Goal: Information Seeking & Learning: Understand process/instructions

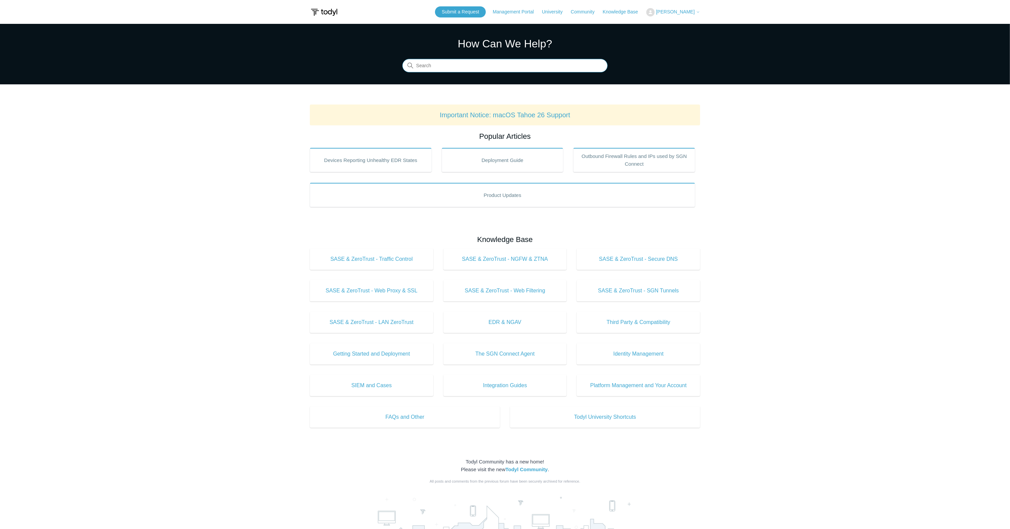
click at [434, 66] on input "Search" at bounding box center [504, 65] width 205 height 13
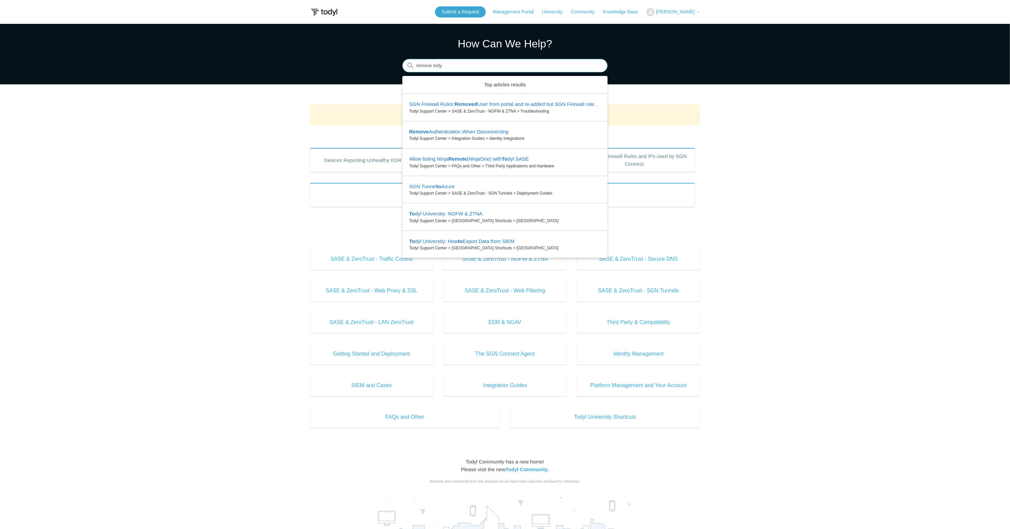
type input "remove todyl"
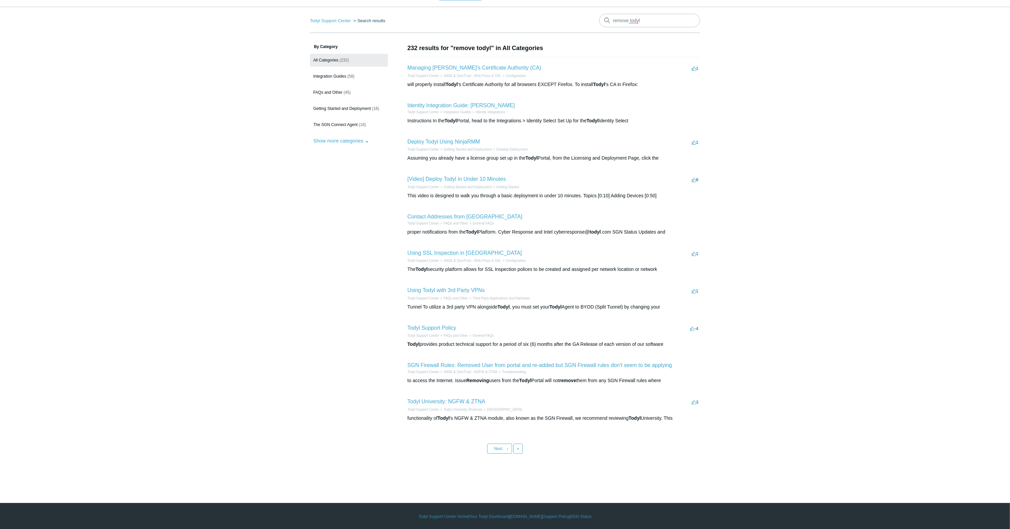
scroll to position [17, 0]
click at [503, 450] on link "Next ›" at bounding box center [499, 449] width 25 height 10
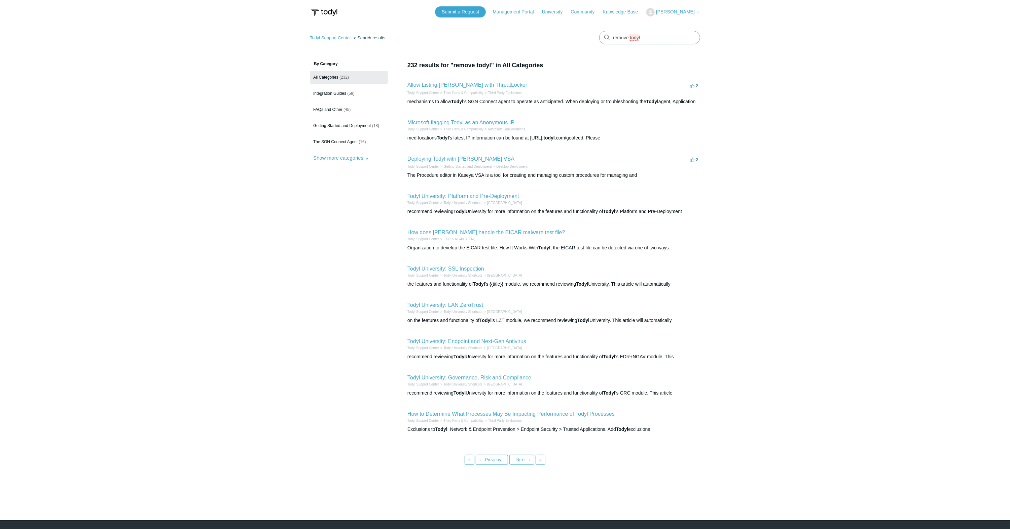
drag, startPoint x: 630, startPoint y: 39, endPoint x: 648, endPoint y: 36, distance: 18.4
click at [648, 36] on input "remove todyl" at bounding box center [649, 37] width 101 height 13
type input "remove AGN"
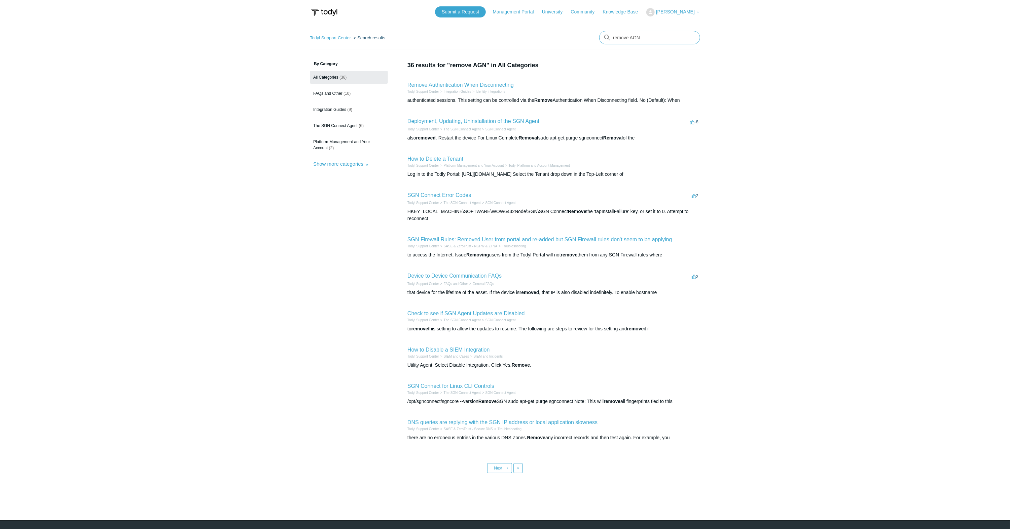
drag, startPoint x: 631, startPoint y: 36, endPoint x: 642, endPoint y: 37, distance: 11.1
click at [642, 37] on input "remove AGN" at bounding box center [649, 37] width 101 height 13
type input "remove SGN"
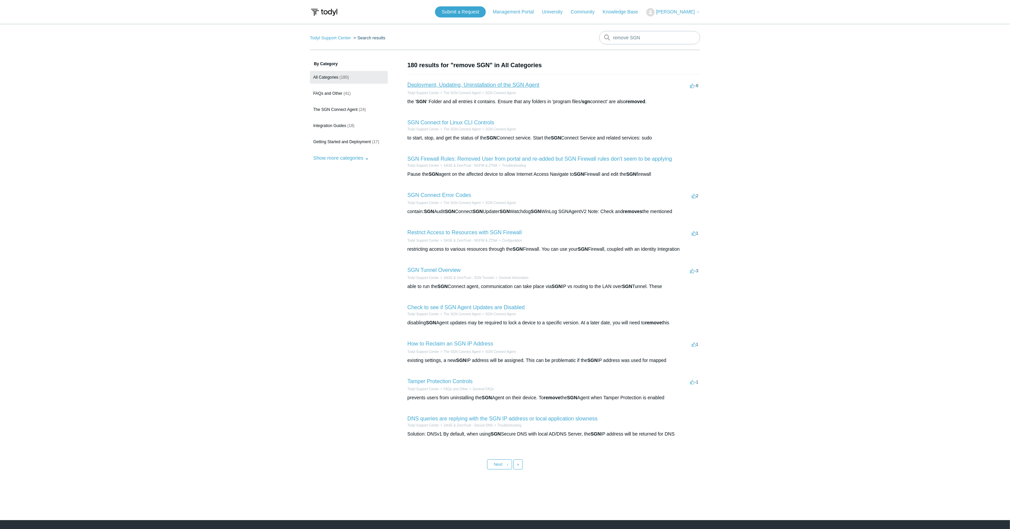
click at [509, 86] on link "Deployment, Updating, Uninstallation of the SGN Agent" at bounding box center [473, 85] width 132 height 6
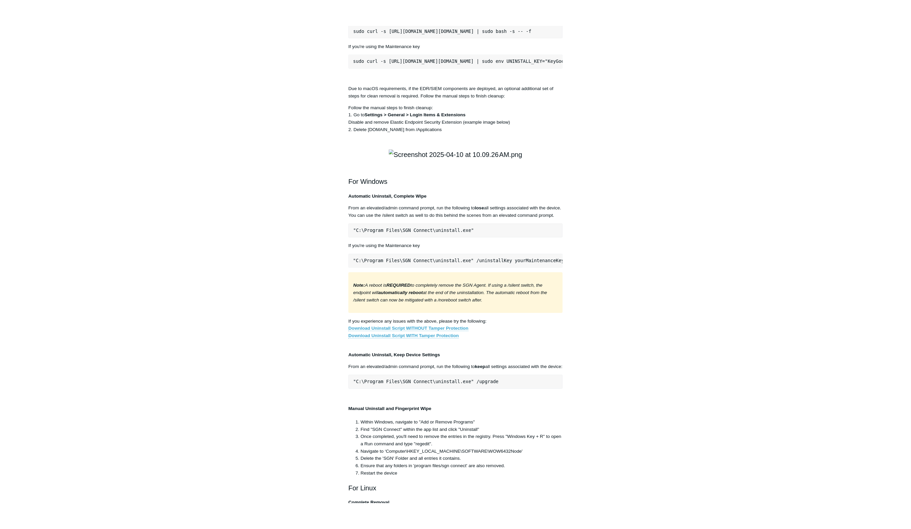
scroll to position [908, 0]
